Goal: Task Accomplishment & Management: Manage account settings

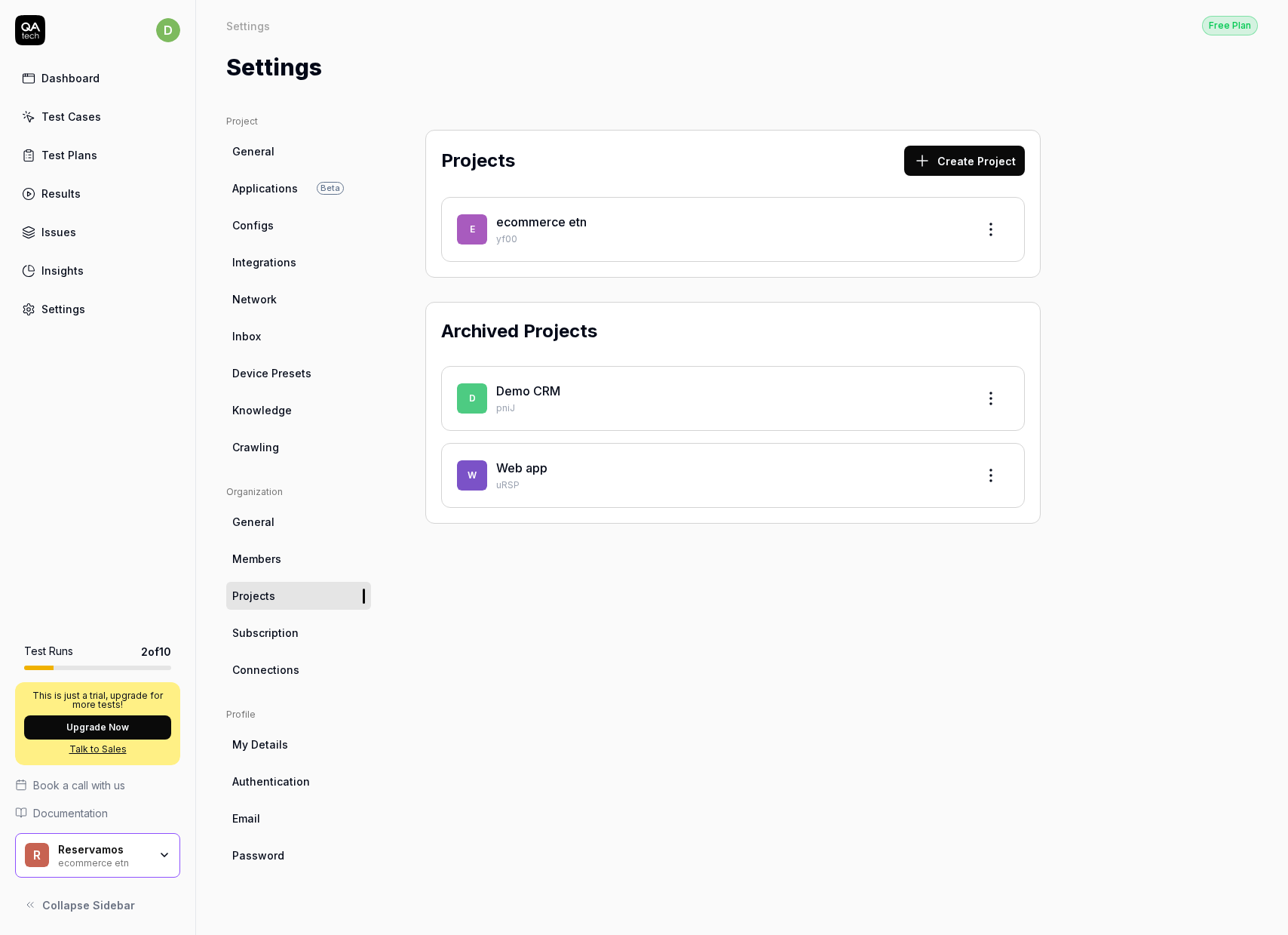
click at [996, 222] on html "d Dashboard Test Cases Test Plans Results Issues Insights Settings Test Runs 2 …" at bounding box center [644, 467] width 1288 height 935
click at [566, 651] on html "d Dashboard Test Cases Test Plans Results Issues Insights Settings AI Chat Star…" at bounding box center [644, 467] width 1288 height 935
click at [123, 849] on div "Reservamos" at bounding box center [103, 849] width 90 height 14
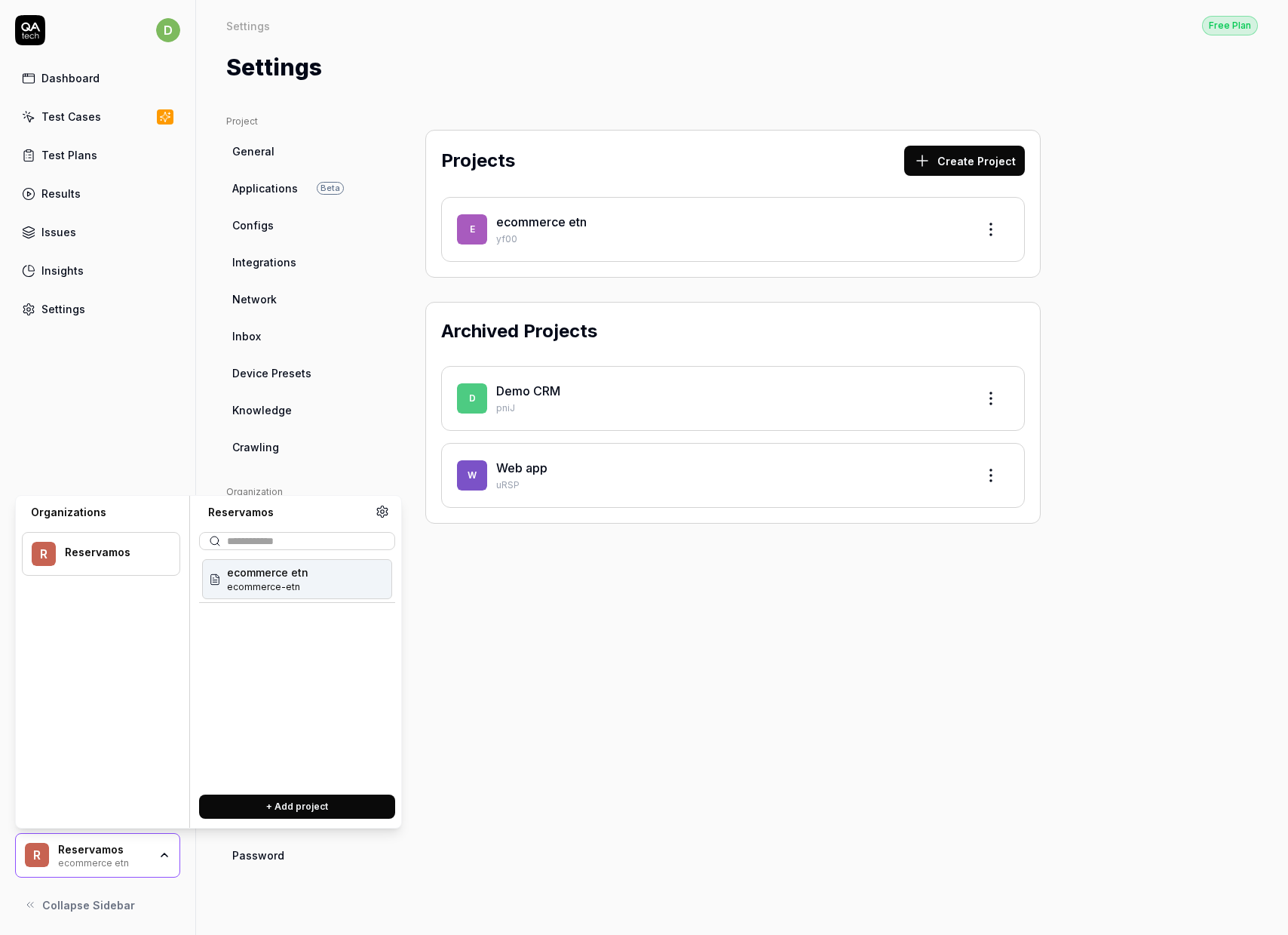
click at [385, 510] on icon at bounding box center [382, 511] width 14 height 14
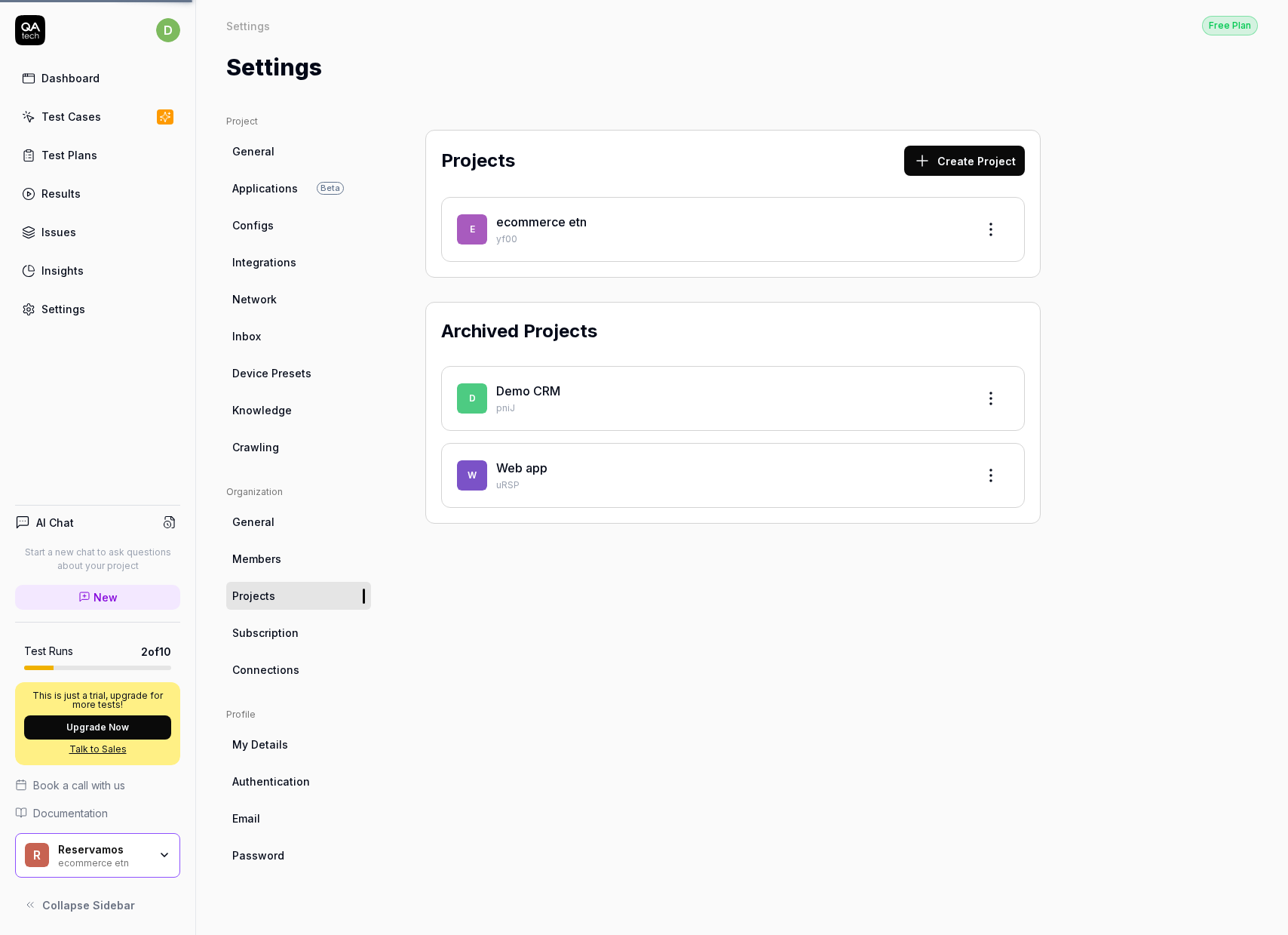
click at [295, 637] on span "Subscription" at bounding box center [266, 632] width 66 height 16
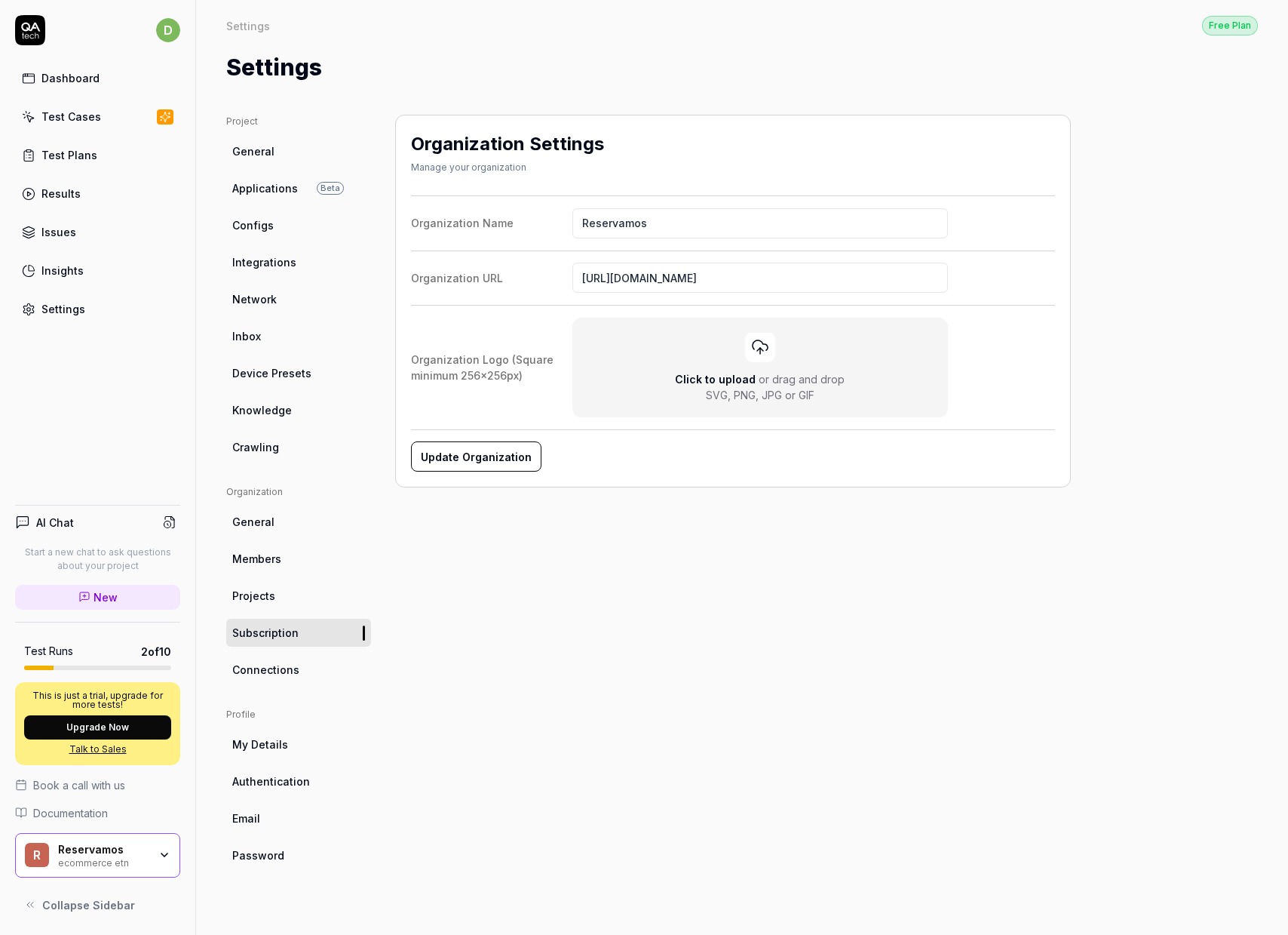
click at [443, 459] on button "Update Organization" at bounding box center [475, 456] width 130 height 30
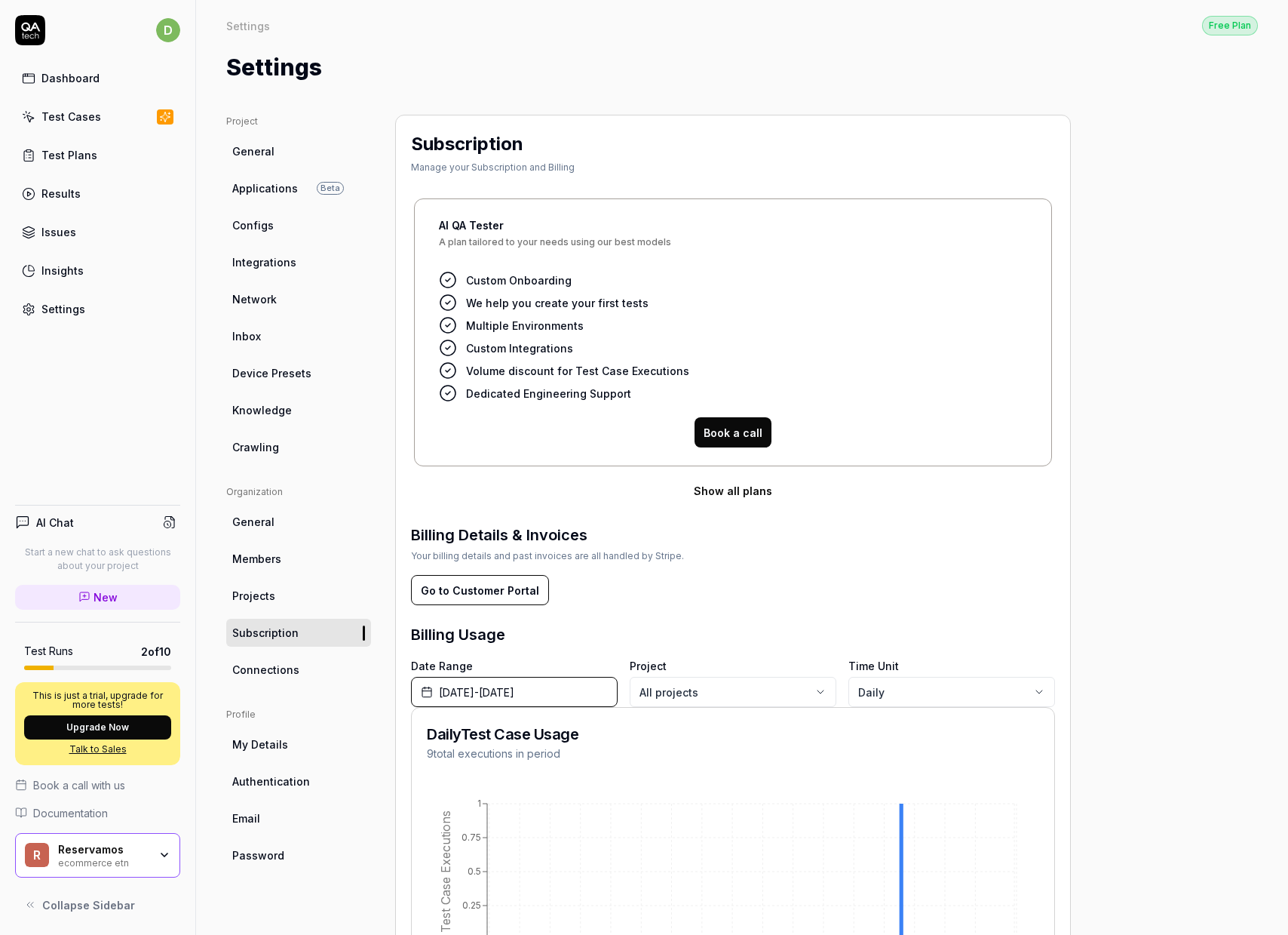
click at [280, 596] on link "Projects" at bounding box center [298, 595] width 145 height 28
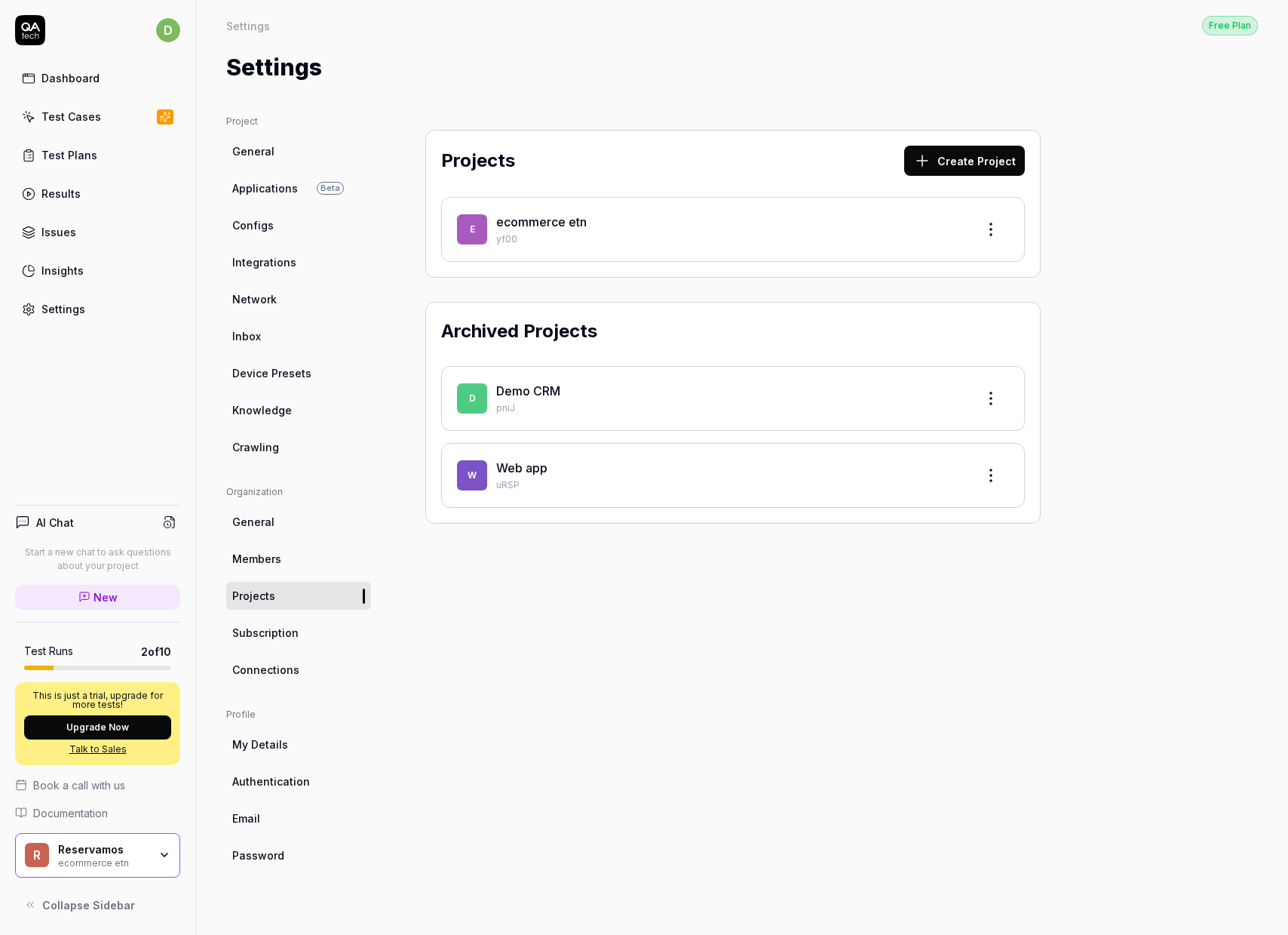
click at [994, 238] on html "d Dashboard Test Cases Test Plans Results Issues Insights Settings AI Chat Star…" at bounding box center [644, 467] width 1288 height 935
click at [896, 292] on div "Edit" at bounding box center [933, 299] width 143 height 33
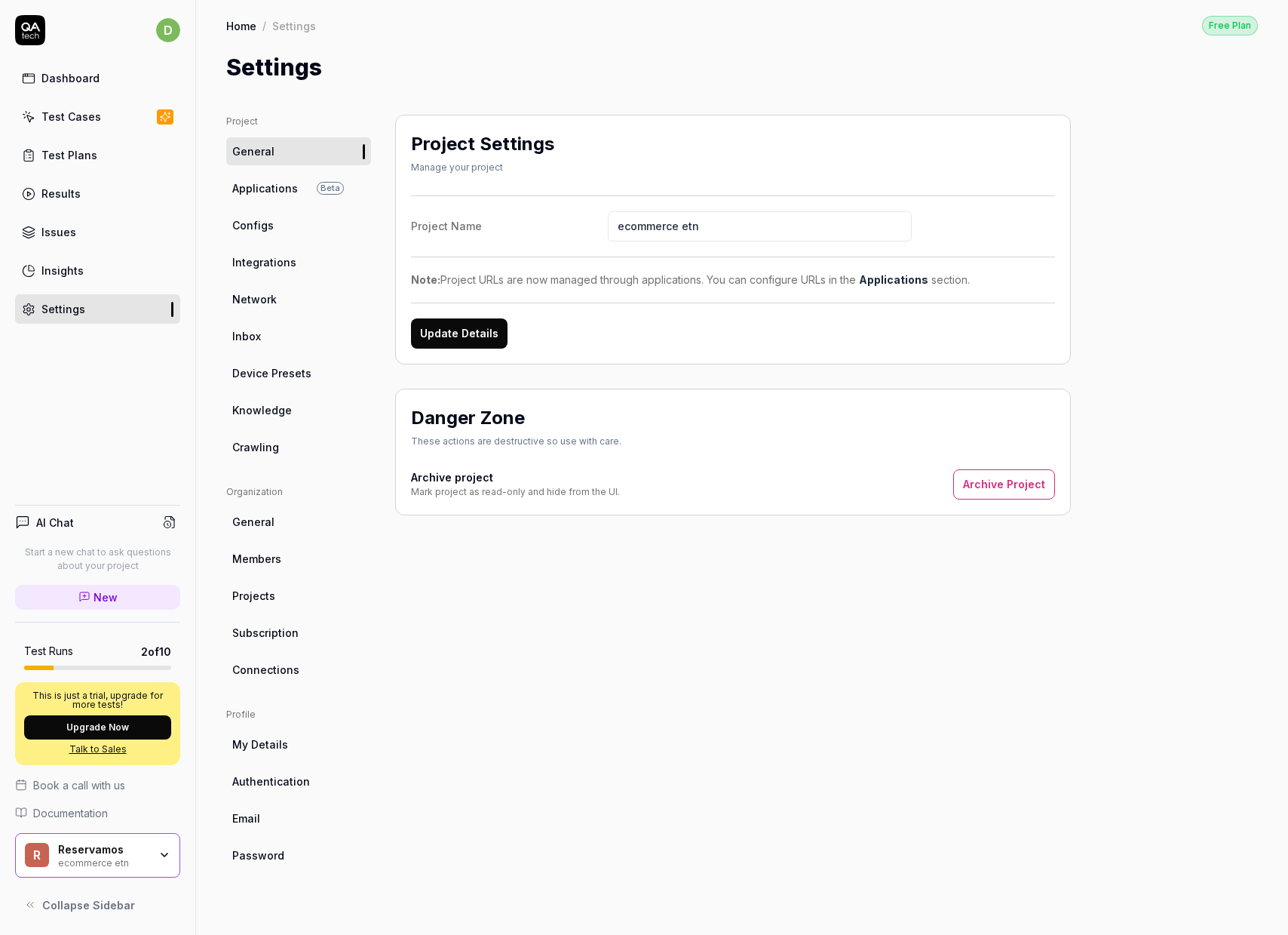
click at [1000, 483] on button "Archive Project" at bounding box center [1004, 484] width 101 height 30
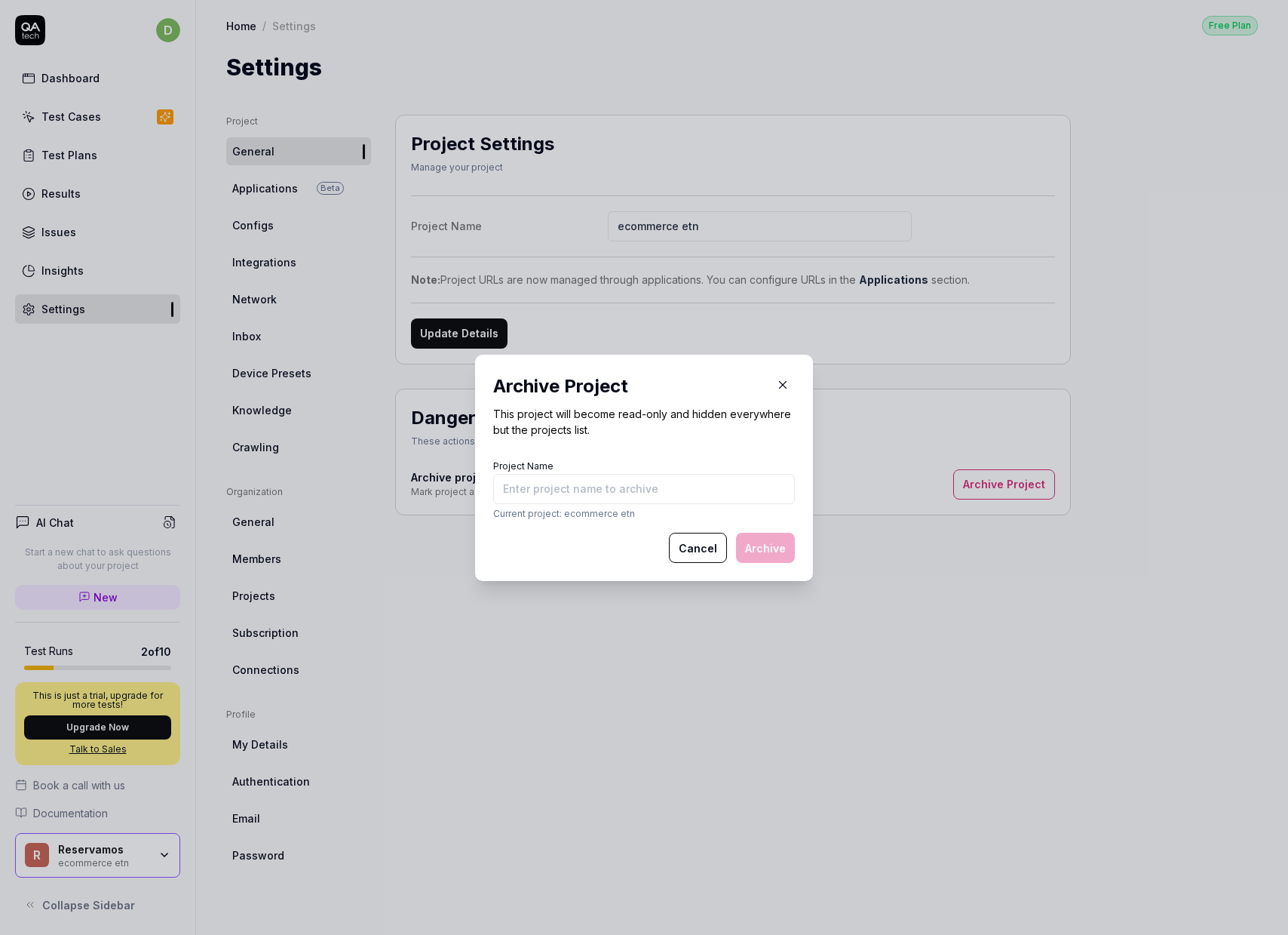
click at [580, 485] on input "Project Name" at bounding box center [644, 488] width 302 height 30
click at [582, 456] on div "Project Name Current project: ecommerce etn" at bounding box center [644, 488] width 302 height 65
click at [586, 485] on input "Project Name" at bounding box center [644, 488] width 302 height 30
type input "ecommerce etn"
drag, startPoint x: 765, startPoint y: 551, endPoint x: 740, endPoint y: 576, distance: 35.4
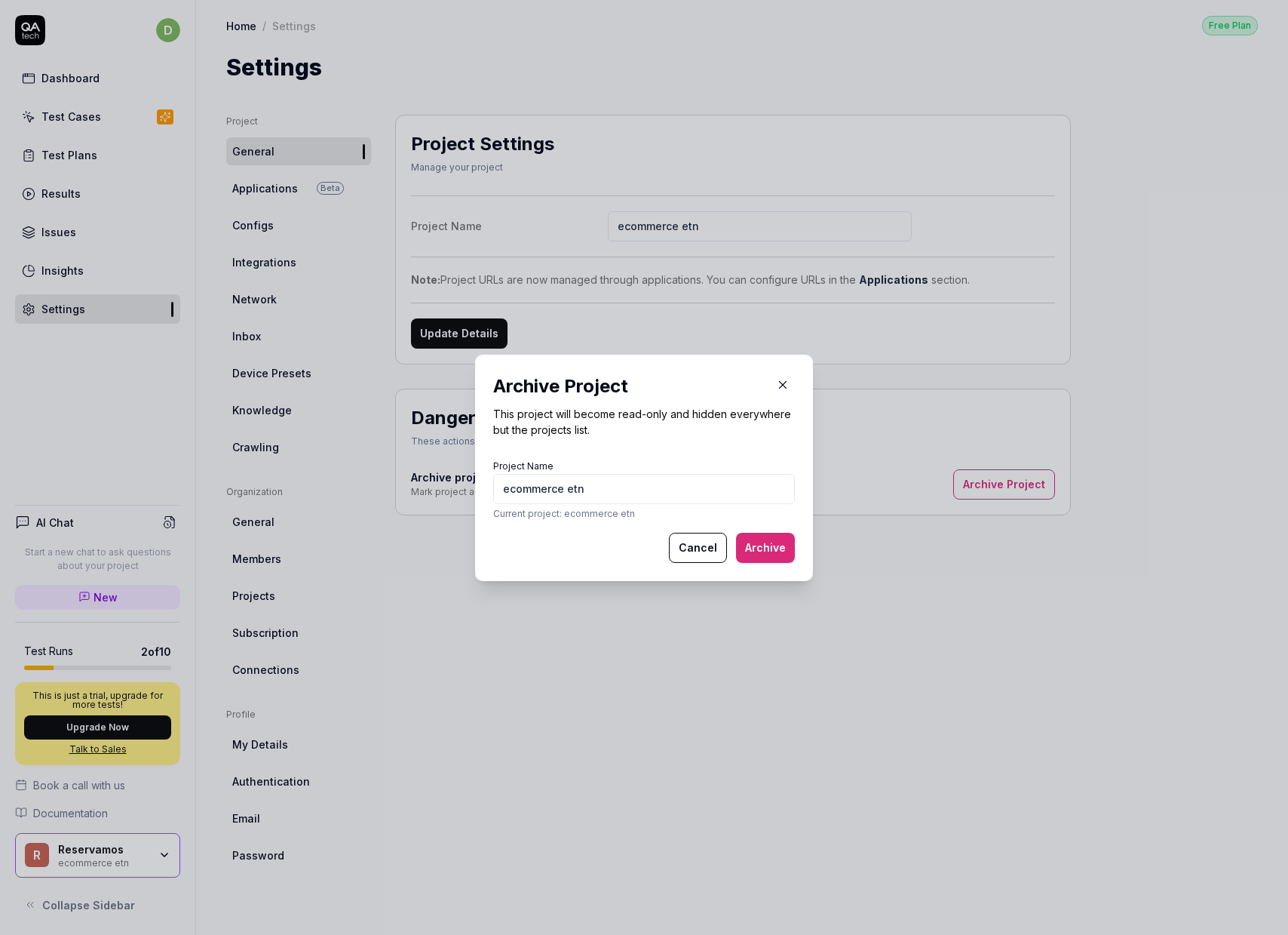
click at [765, 551] on button "Archive" at bounding box center [766, 547] width 59 height 30
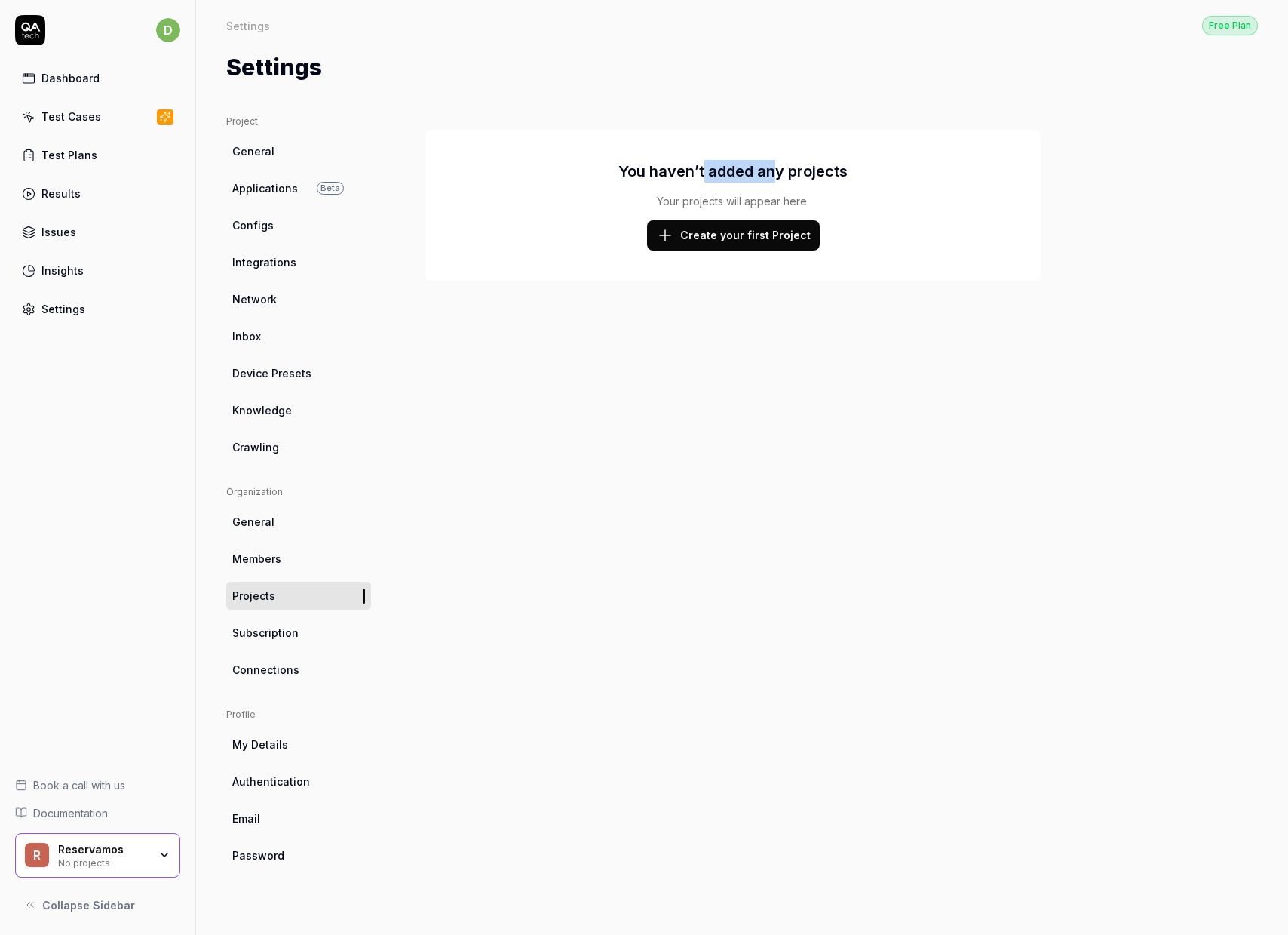
drag, startPoint x: 708, startPoint y: 173, endPoint x: 787, endPoint y: 172, distance: 79.0
click at [786, 172] on h3 "You haven’t added any projects" at bounding box center [733, 171] width 229 height 23
drag, startPoint x: 787, startPoint y: 172, endPoint x: 778, endPoint y: 195, distance: 24.7
click at [787, 172] on h3 "You haven’t added any projects" at bounding box center [733, 171] width 229 height 23
drag, startPoint x: 621, startPoint y: 461, endPoint x: 577, endPoint y: 495, distance: 55.6
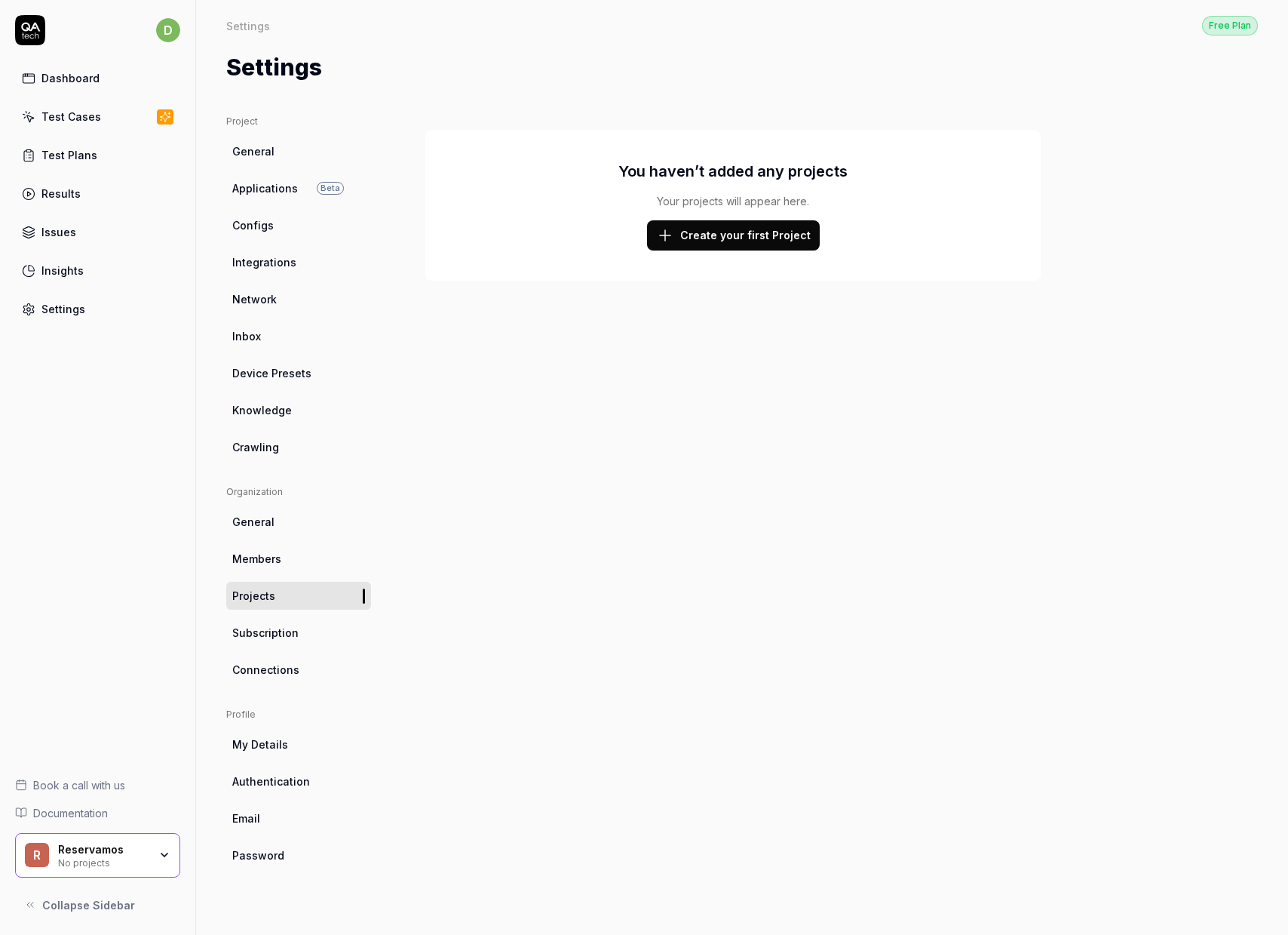
click at [621, 461] on div "You haven’t added any projects Your projects will appear here. Create your firs…" at bounding box center [733, 509] width 675 height 790
click at [125, 849] on div "Reservamos" at bounding box center [103, 849] width 90 height 14
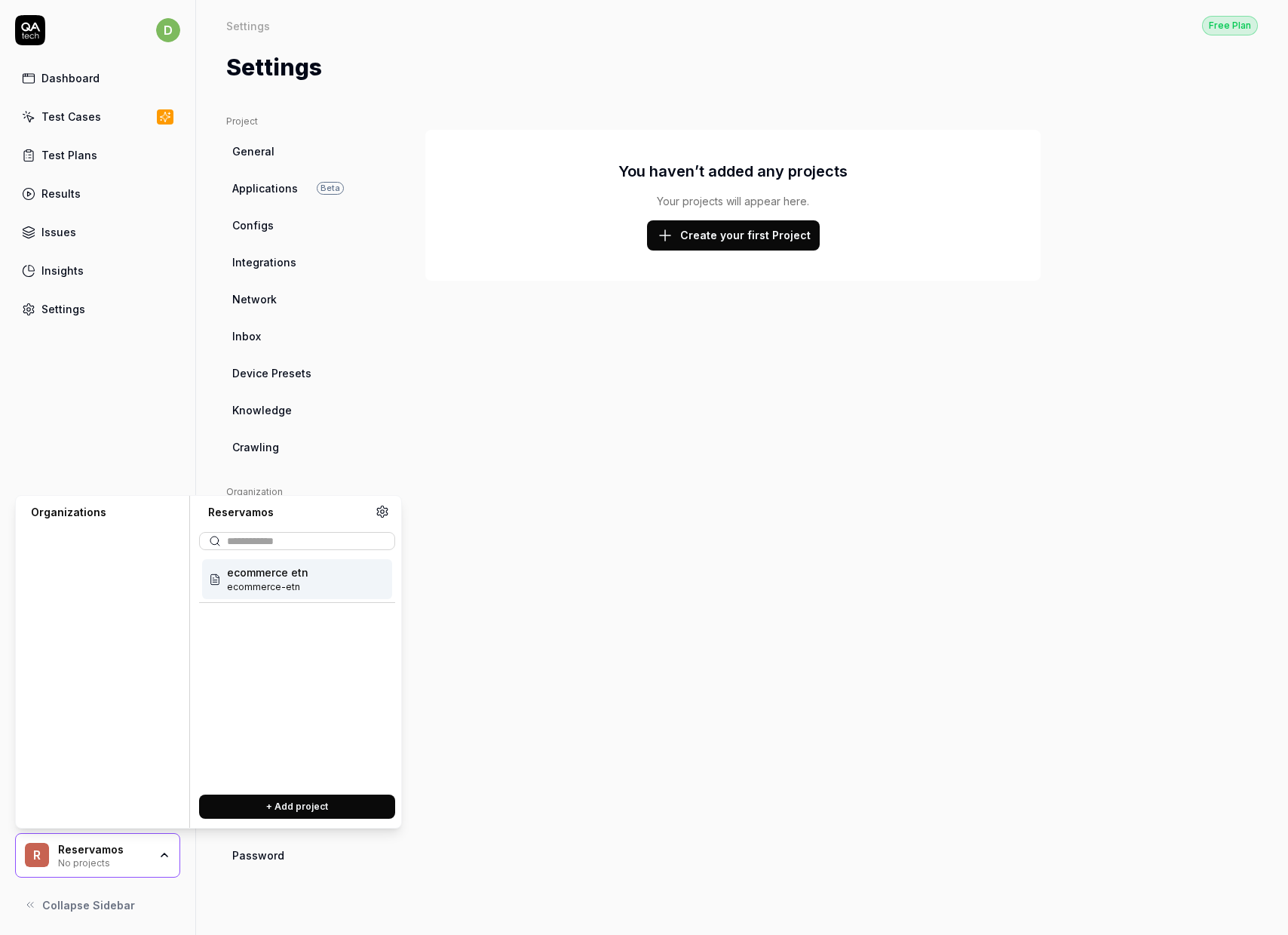
click at [125, 849] on div "Reservamos" at bounding box center [103, 849] width 90 height 14
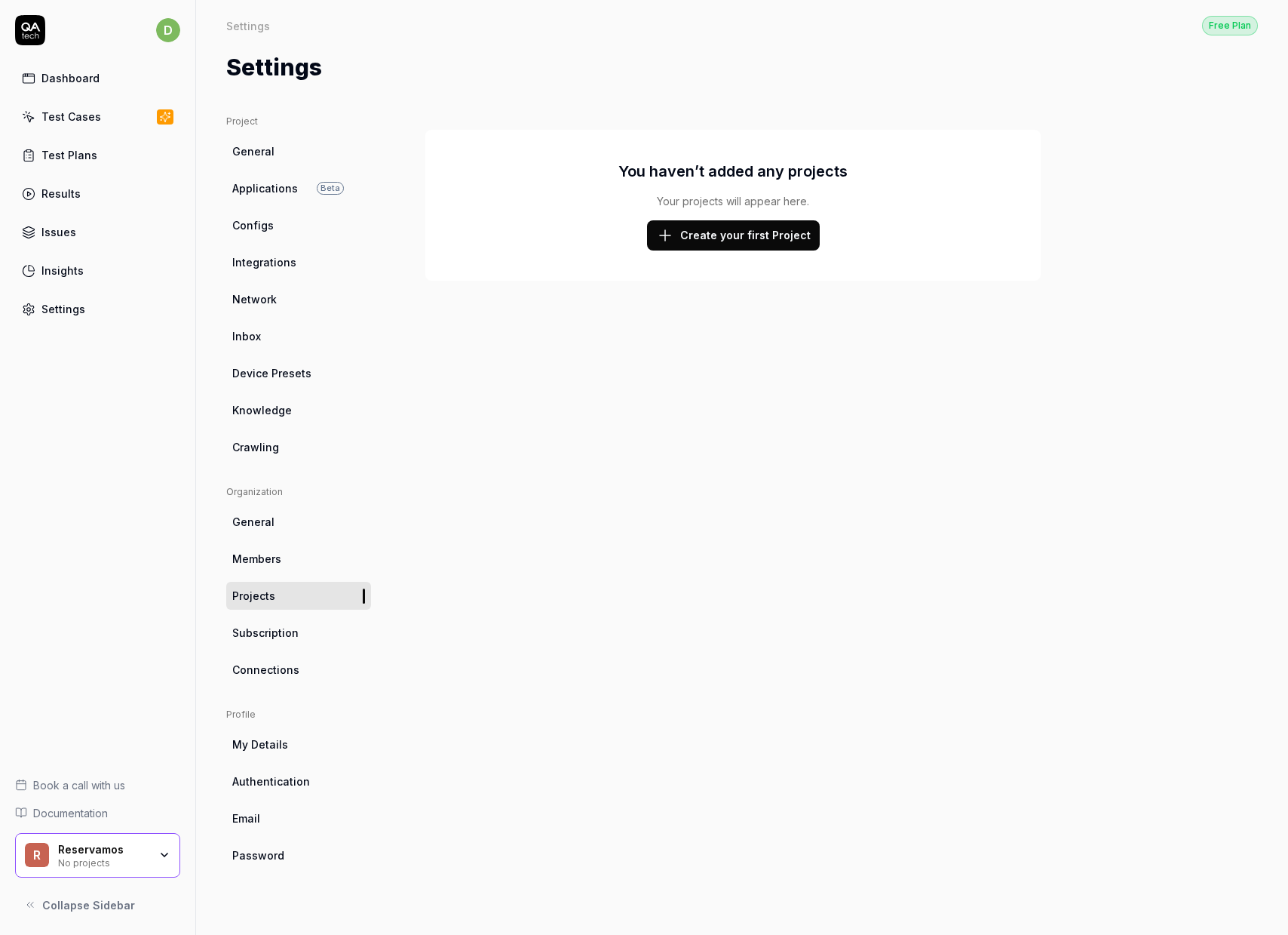
click at [174, 851] on div "R Reservamos No projects" at bounding box center [97, 855] width 165 height 45
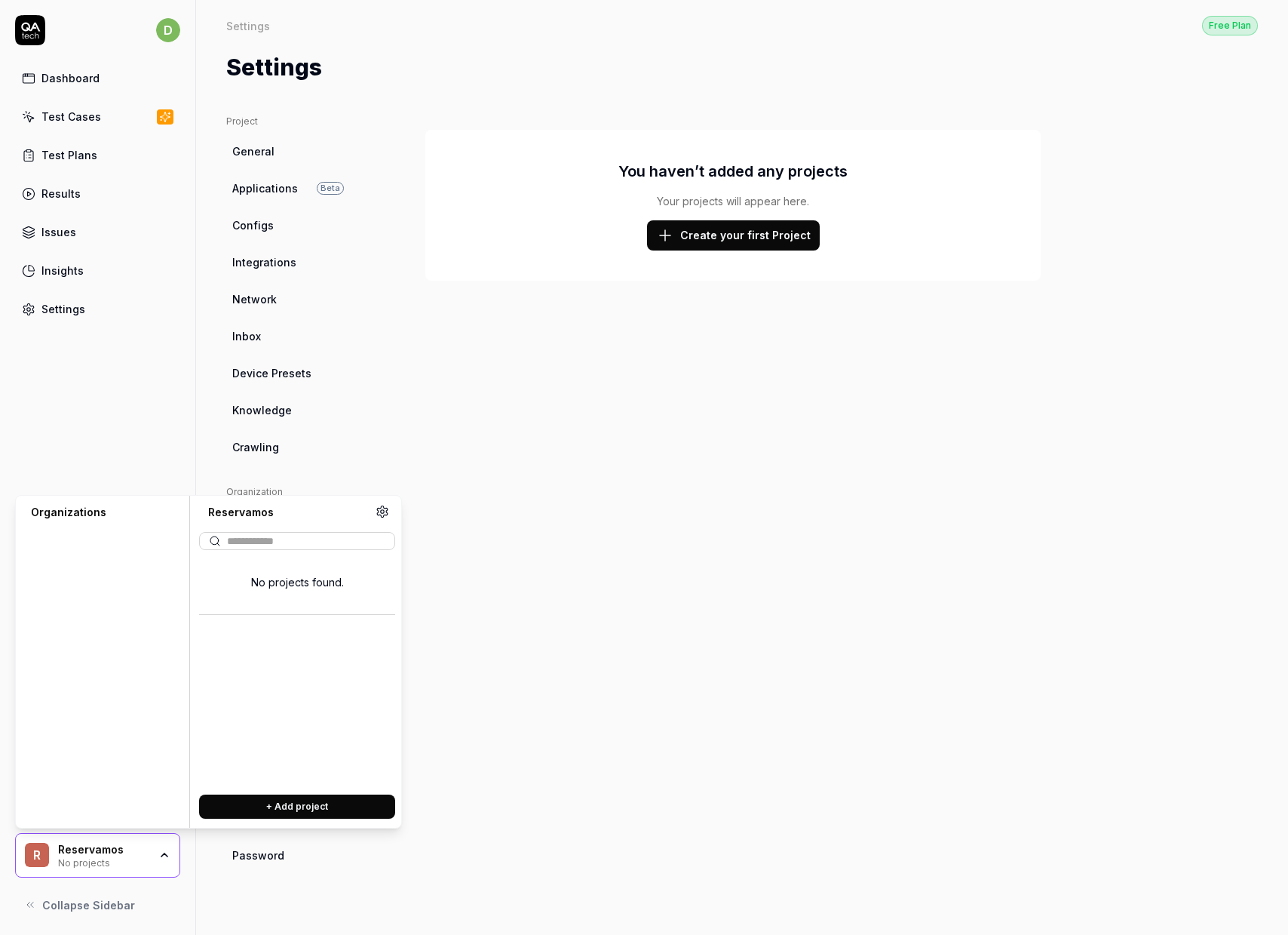
click at [97, 849] on div "Reservamos" at bounding box center [103, 849] width 90 height 14
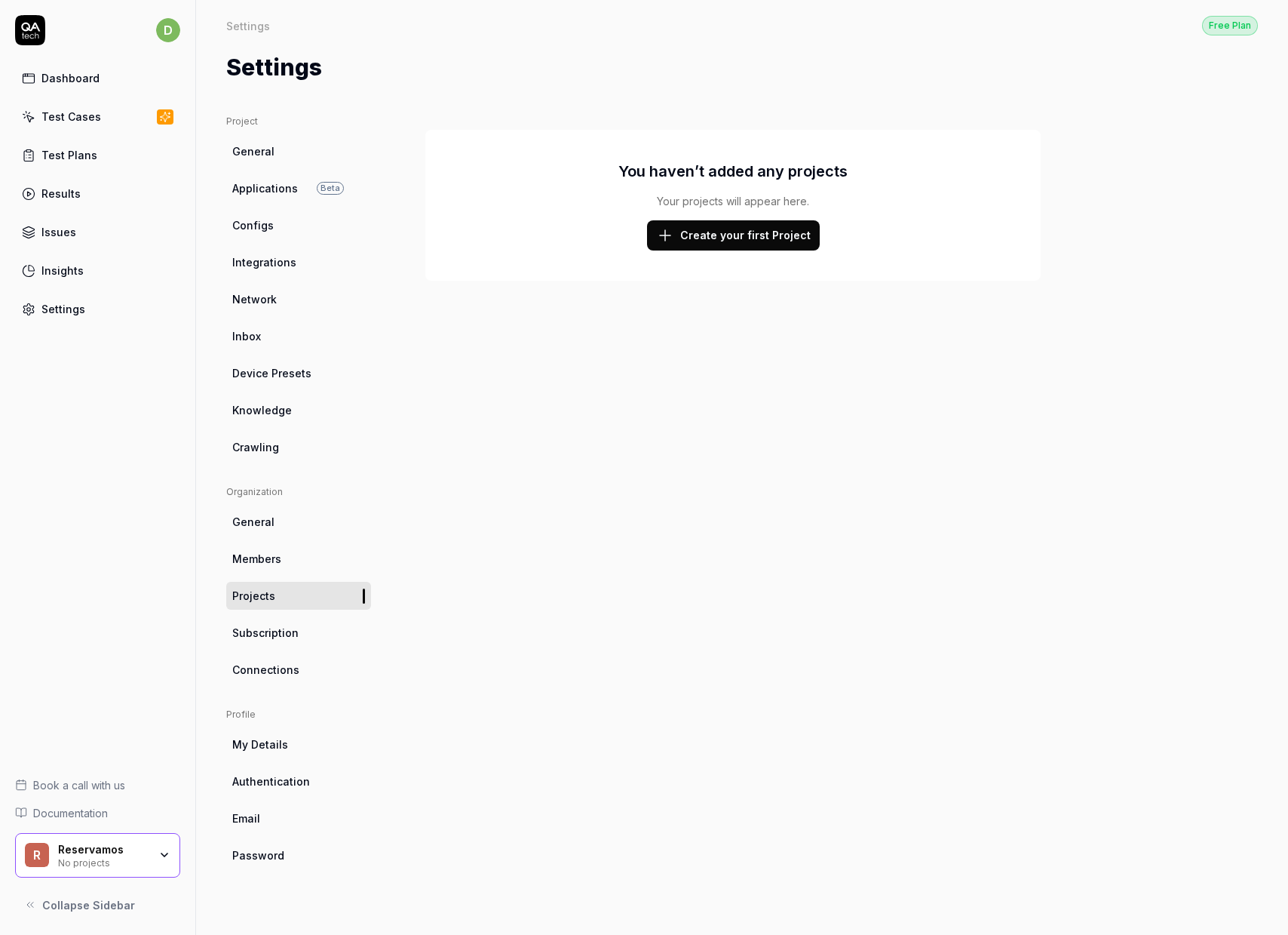
click at [120, 856] on div "No projects" at bounding box center [103, 861] width 90 height 12
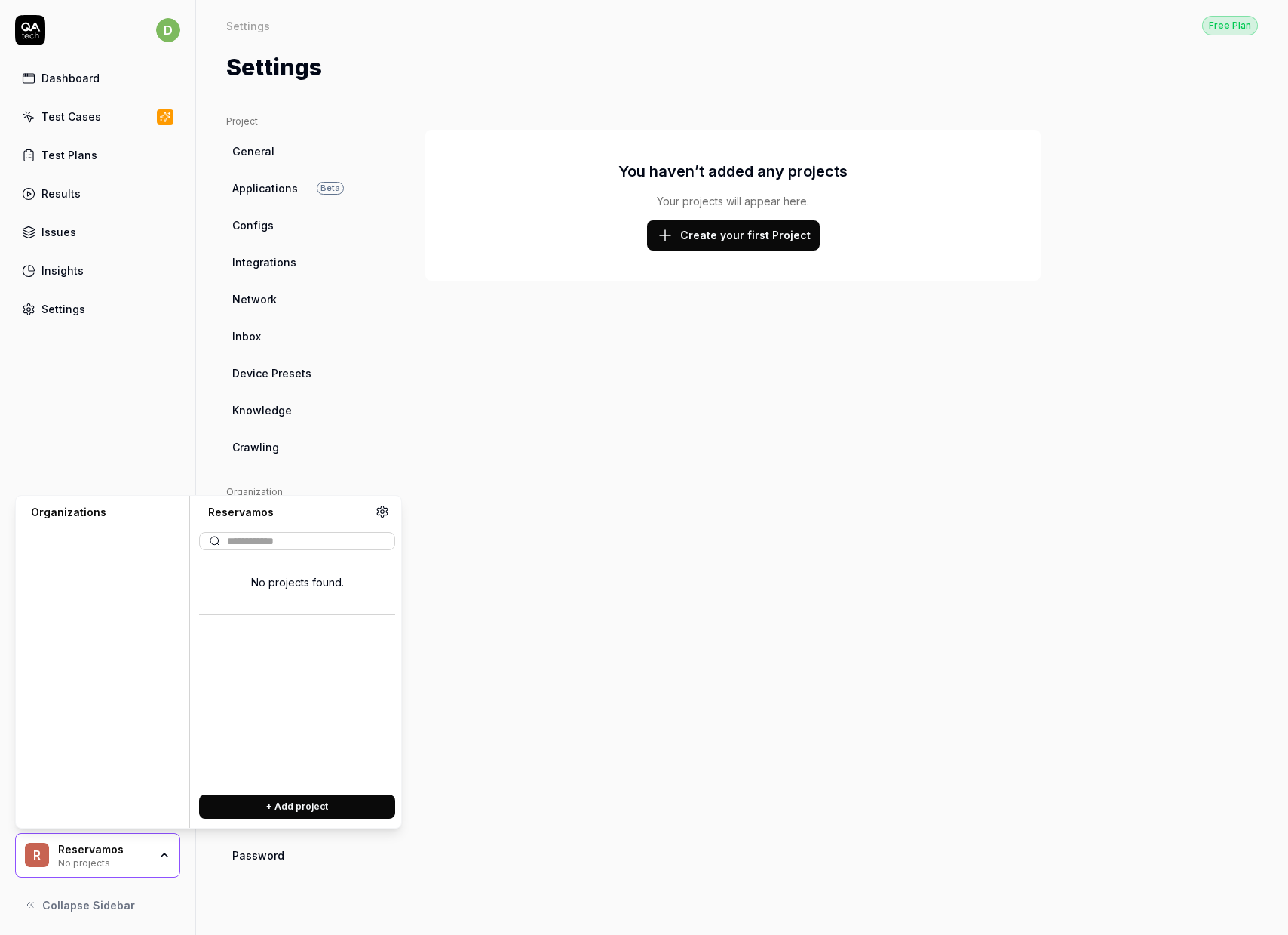
click at [295, 804] on button "+ Add project" at bounding box center [297, 807] width 197 height 24
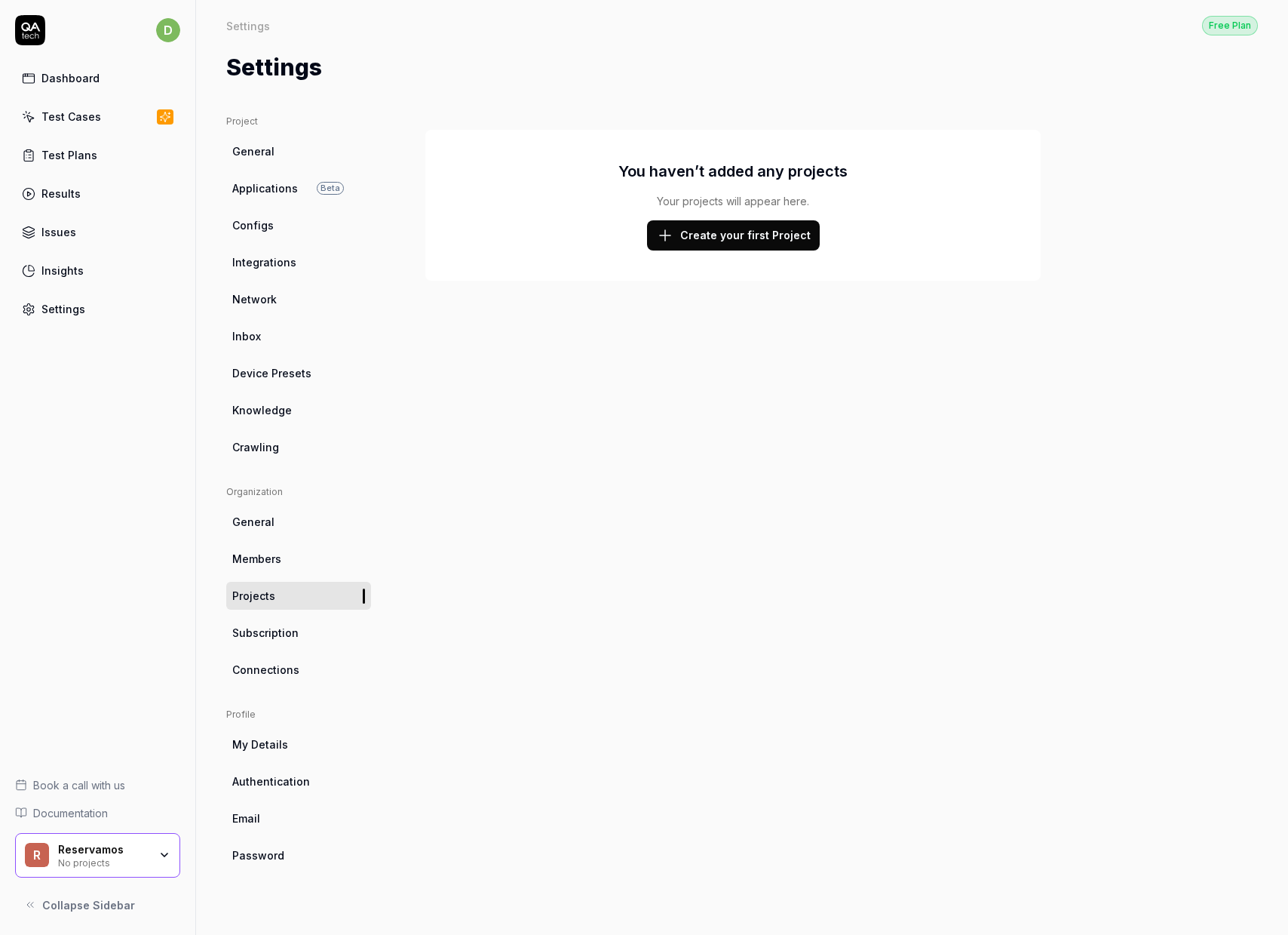
click at [266, 595] on span "Projects" at bounding box center [254, 595] width 43 height 16
click at [137, 857] on div "No projects" at bounding box center [103, 861] width 90 height 12
click at [165, 444] on div "d Dashboard Test Cases Test Plans Results Issues Insights Settings Book a call …" at bounding box center [98, 467] width 197 height 935
